Goal: Navigation & Orientation: Find specific page/section

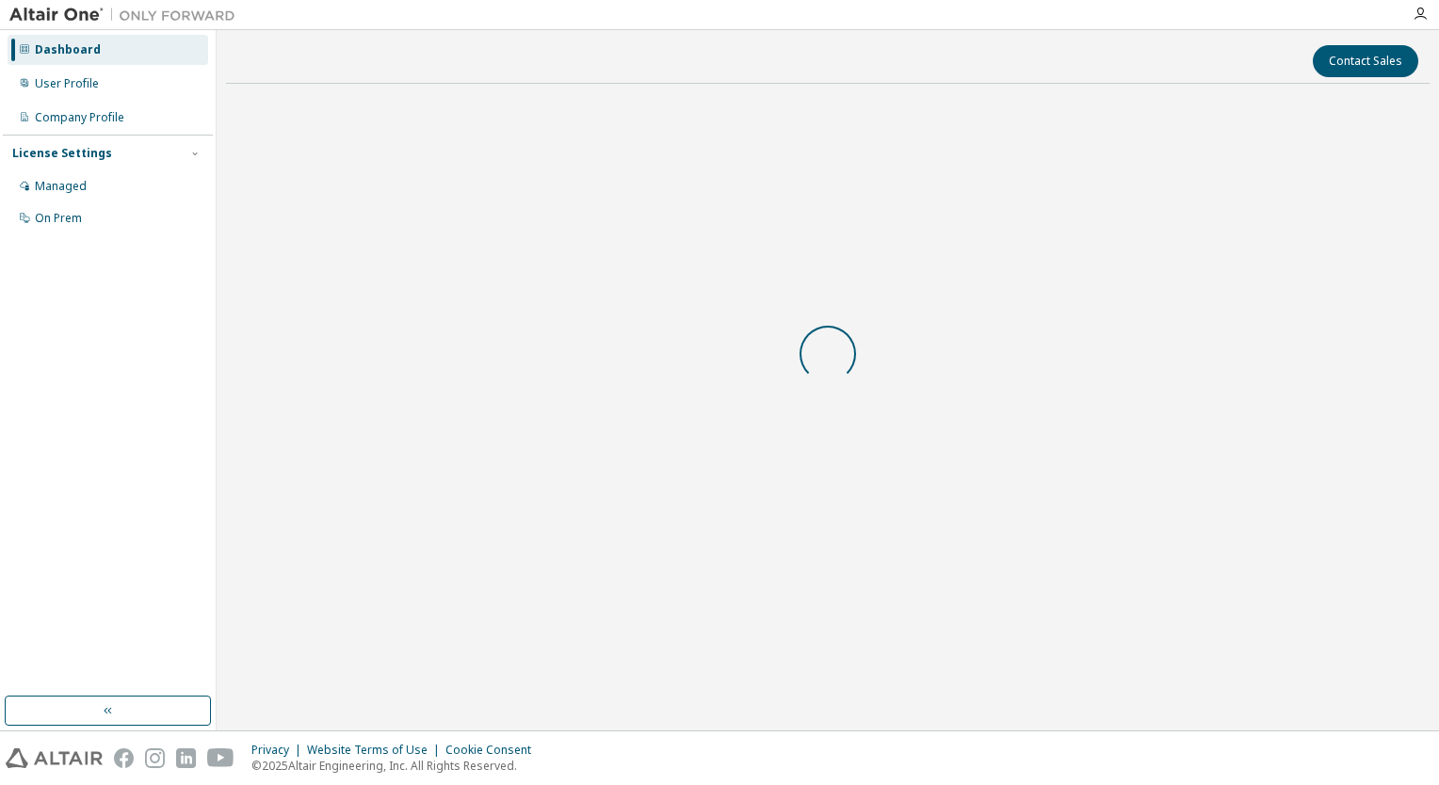
click at [1102, 741] on div "Privacy Website Terms of Use Cookie Consent © 2025 Altair Engineering, Inc. All…" at bounding box center [719, 759] width 1439 height 54
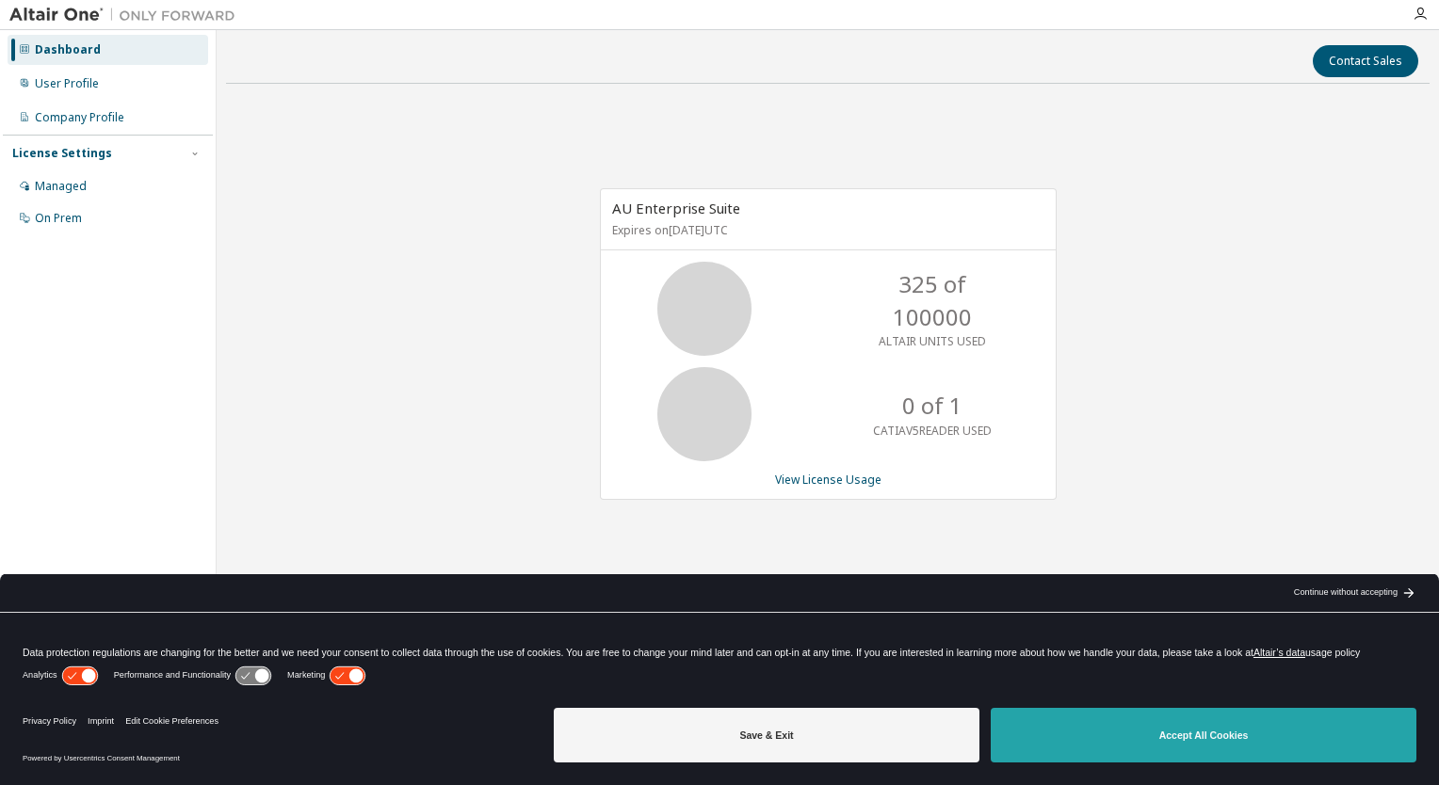
click at [1111, 727] on button "Accept All Cookies" at bounding box center [1204, 735] width 426 height 55
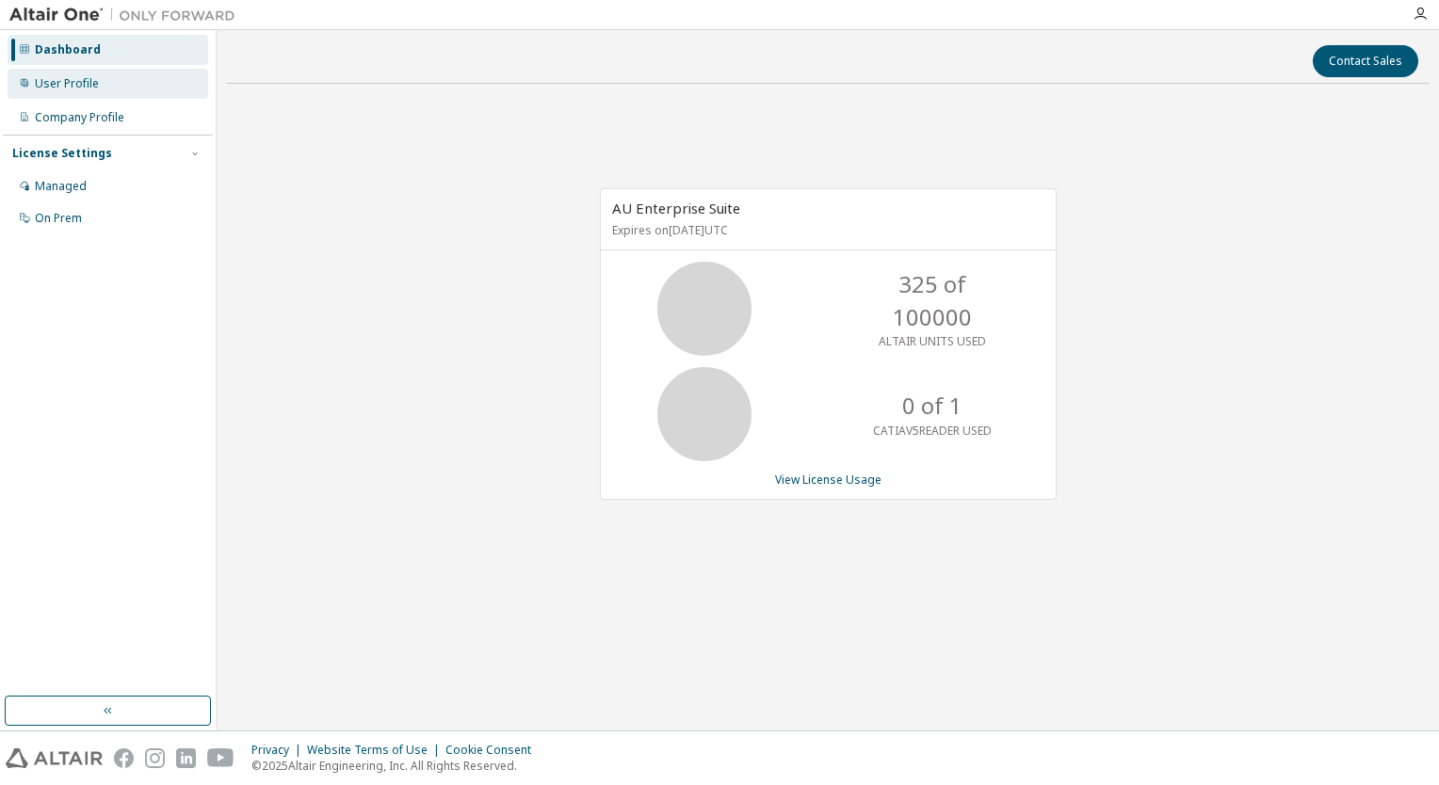
click at [73, 88] on div "User Profile" at bounding box center [67, 83] width 64 height 15
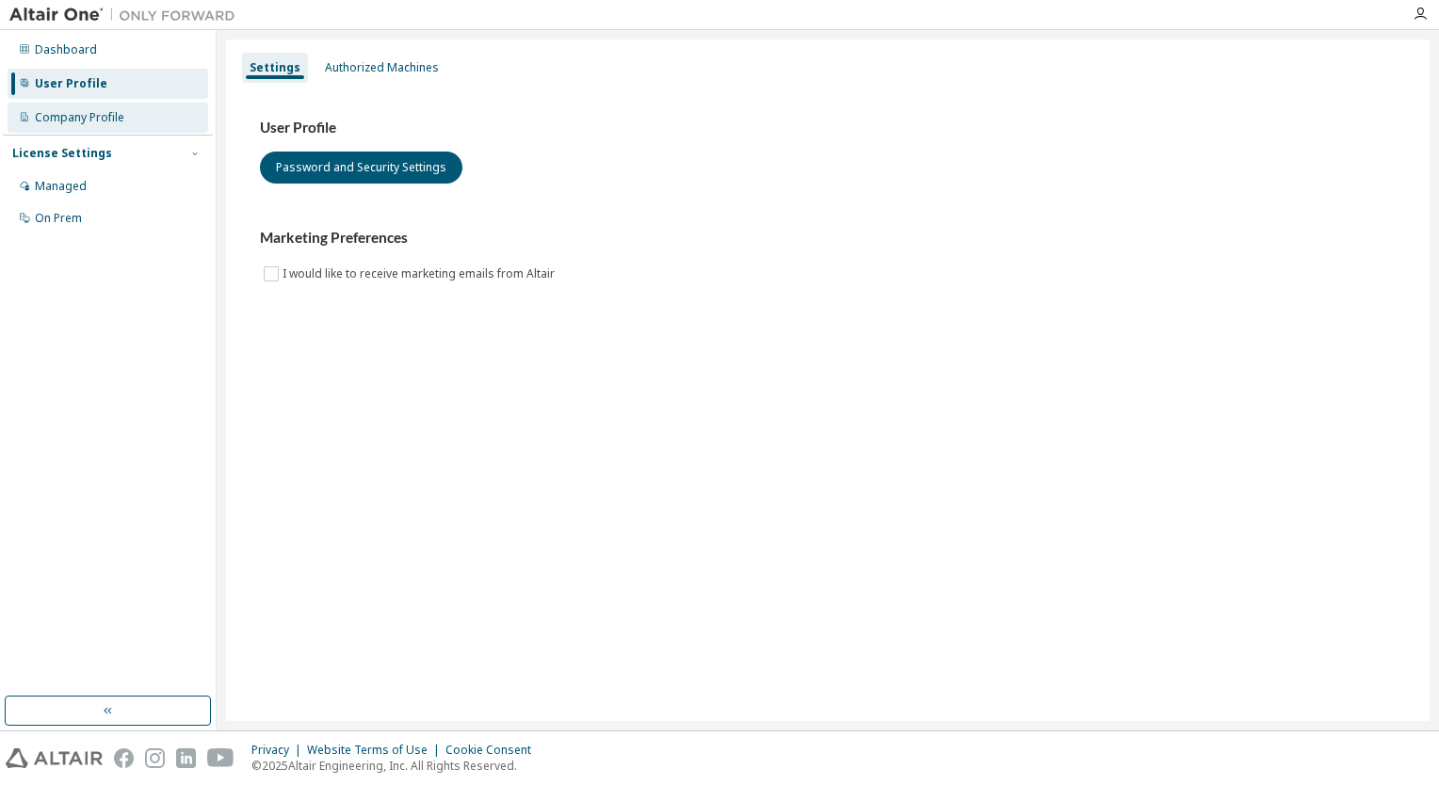
click at [68, 118] on div "Company Profile" at bounding box center [79, 117] width 89 height 15
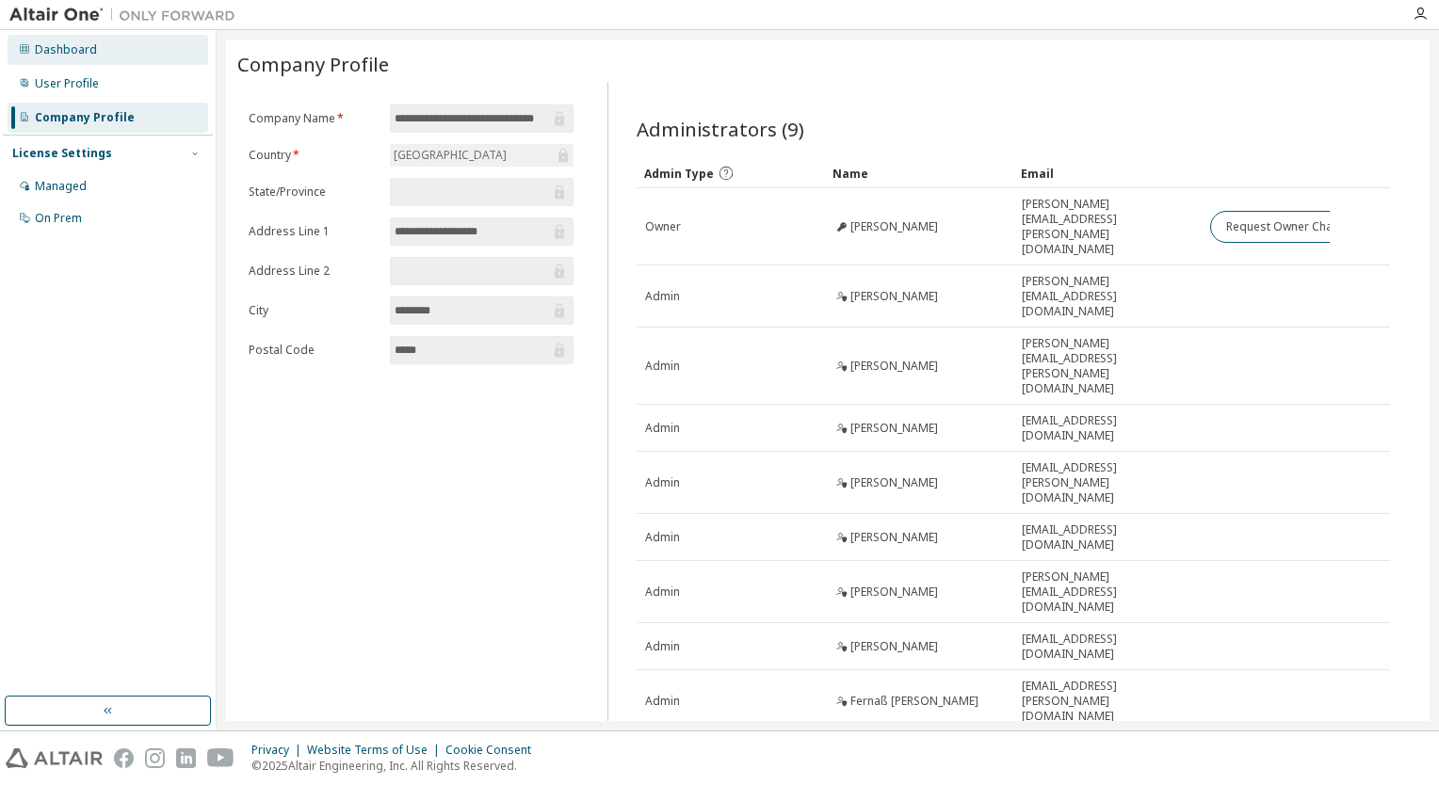
click at [41, 42] on div "Dashboard" at bounding box center [66, 49] width 62 height 15
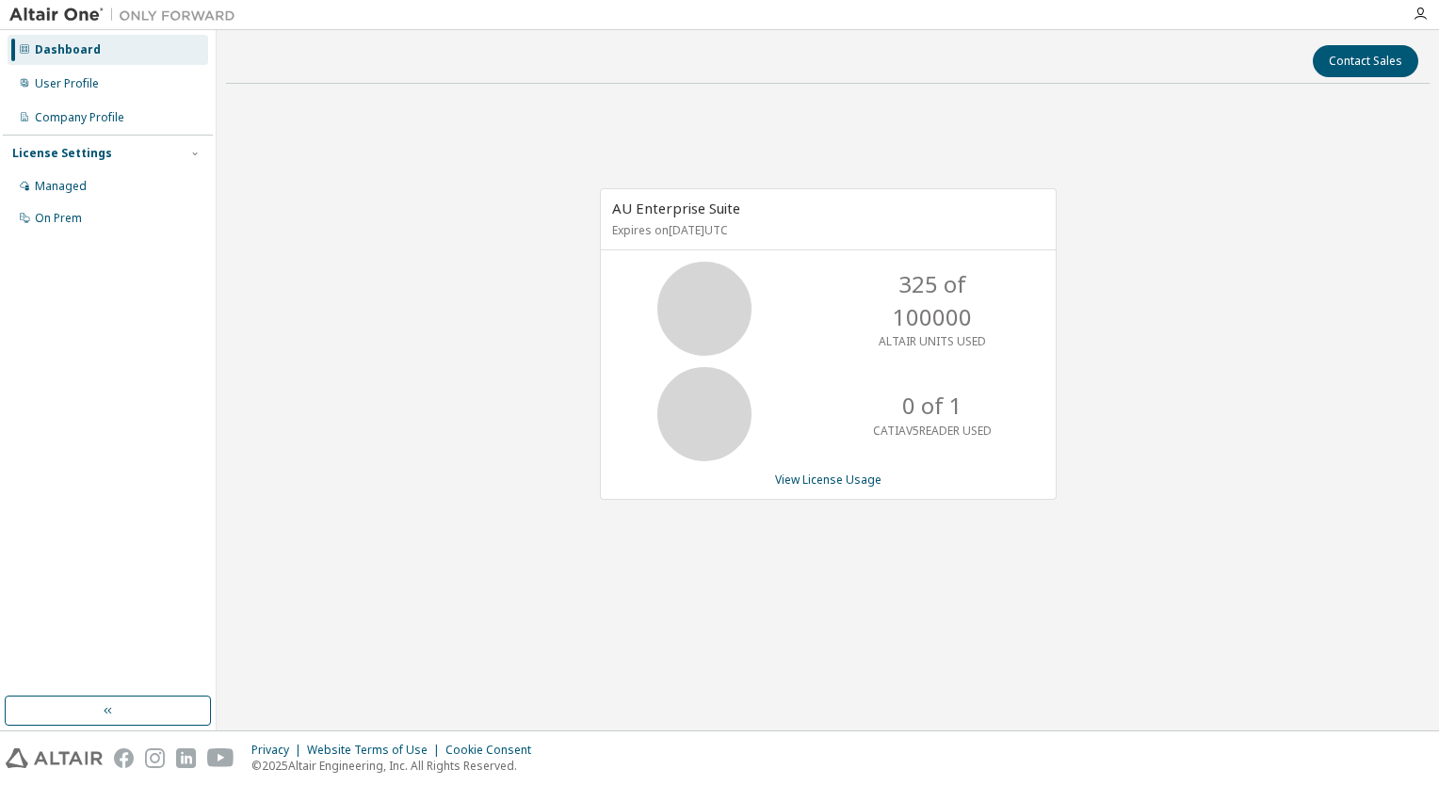
click at [57, 8] on img at bounding box center [126, 15] width 235 height 19
